Goal: Information Seeking & Learning: Learn about a topic

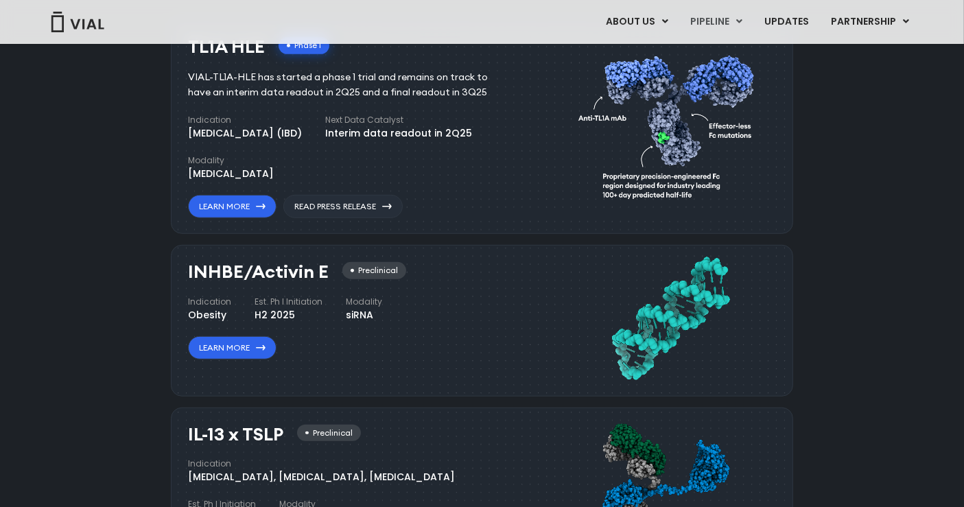
scroll to position [917, 0]
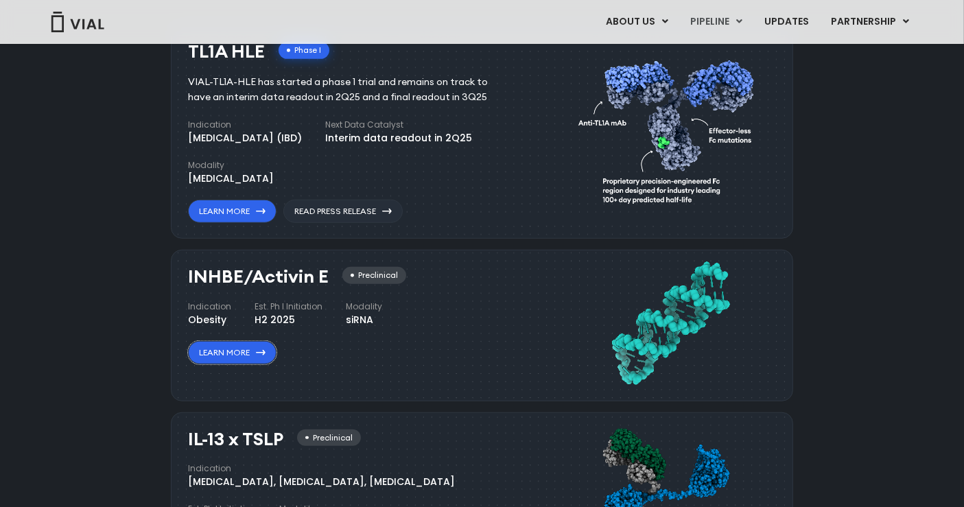
drag, startPoint x: 238, startPoint y: 350, endPoint x: 398, endPoint y: 371, distance: 161.2
click at [239, 351] on link "Learn More" at bounding box center [232, 352] width 88 height 23
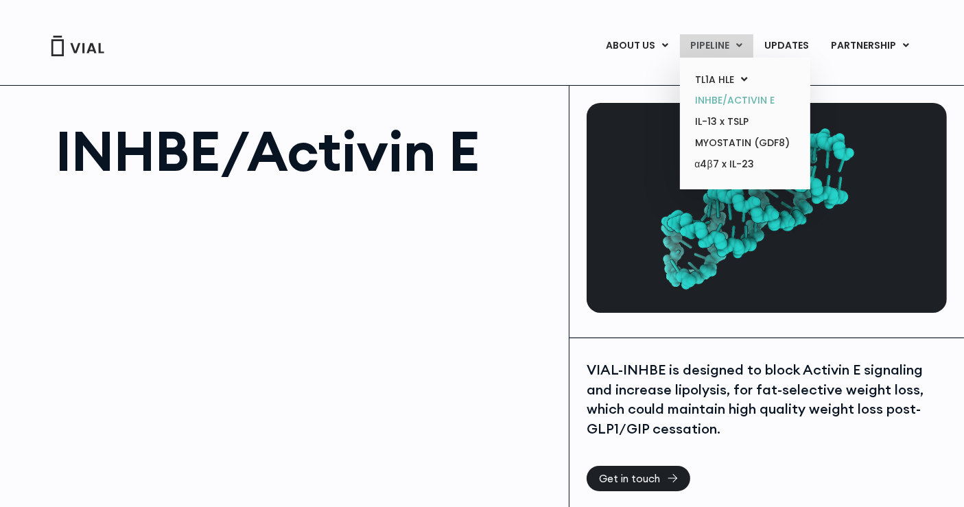
click at [722, 96] on link "INHBE/ACTIVIN E" at bounding box center [745, 100] width 120 height 21
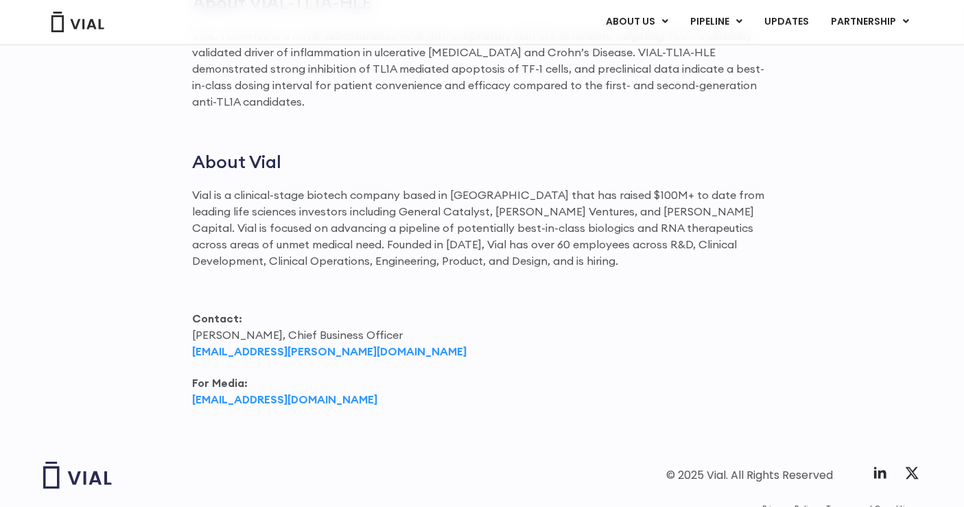
scroll to position [2131, 0]
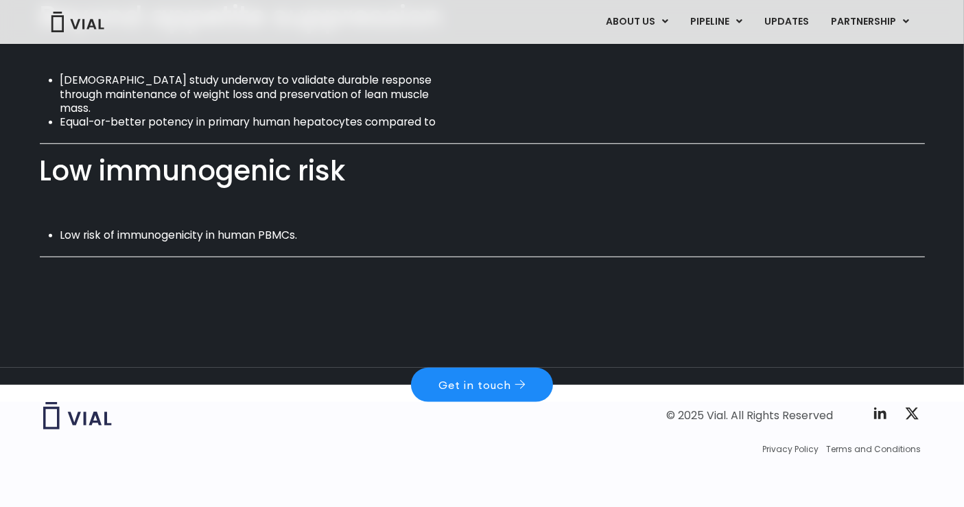
scroll to position [1002, 0]
